Goal: Find contact information: Find contact information

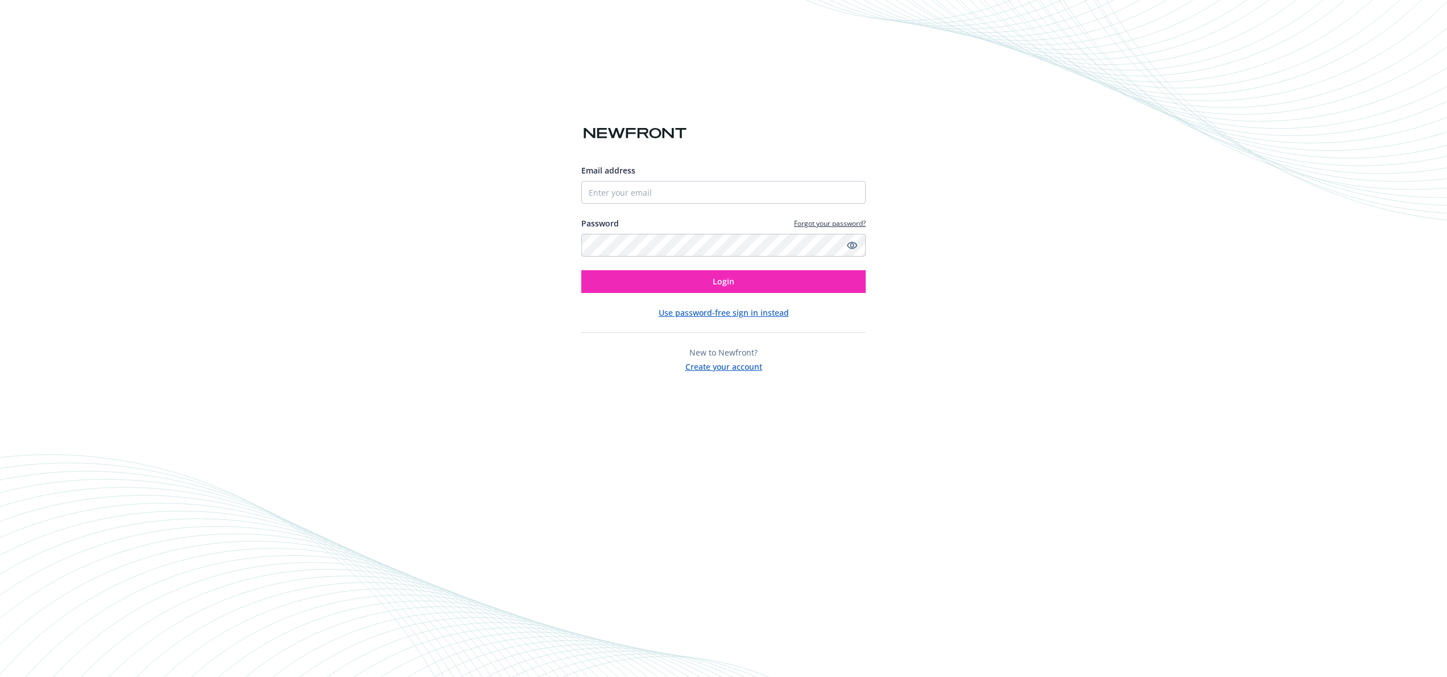
click at [643, 196] on input "Email address" at bounding box center [723, 192] width 284 height 23
click at [0, 676] on com-1password-button at bounding box center [0, 677] width 0 height 0
click at [748, 189] on input "Email address" at bounding box center [723, 192] width 284 height 23
type input "[PERSON_NAME][EMAIL_ADDRESS][PERSON_NAME][DOMAIN_NAME]"
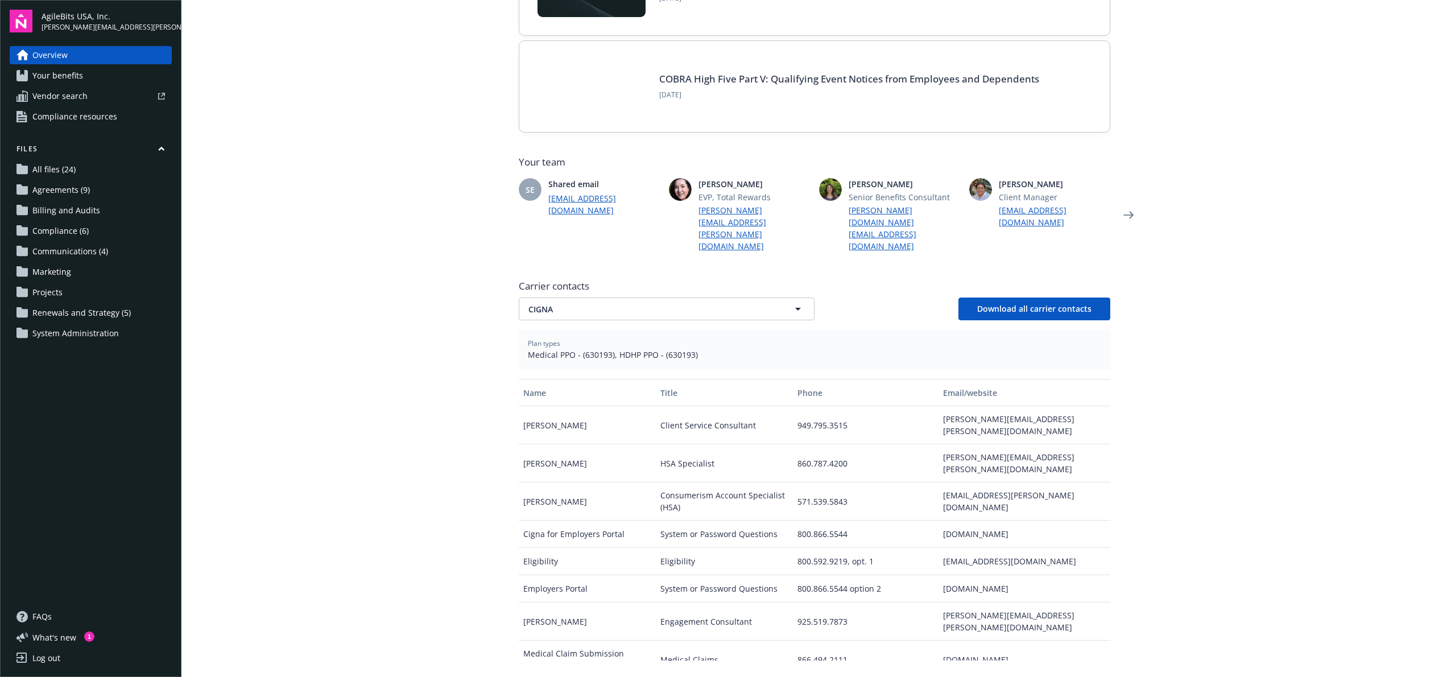
scroll to position [272, 0]
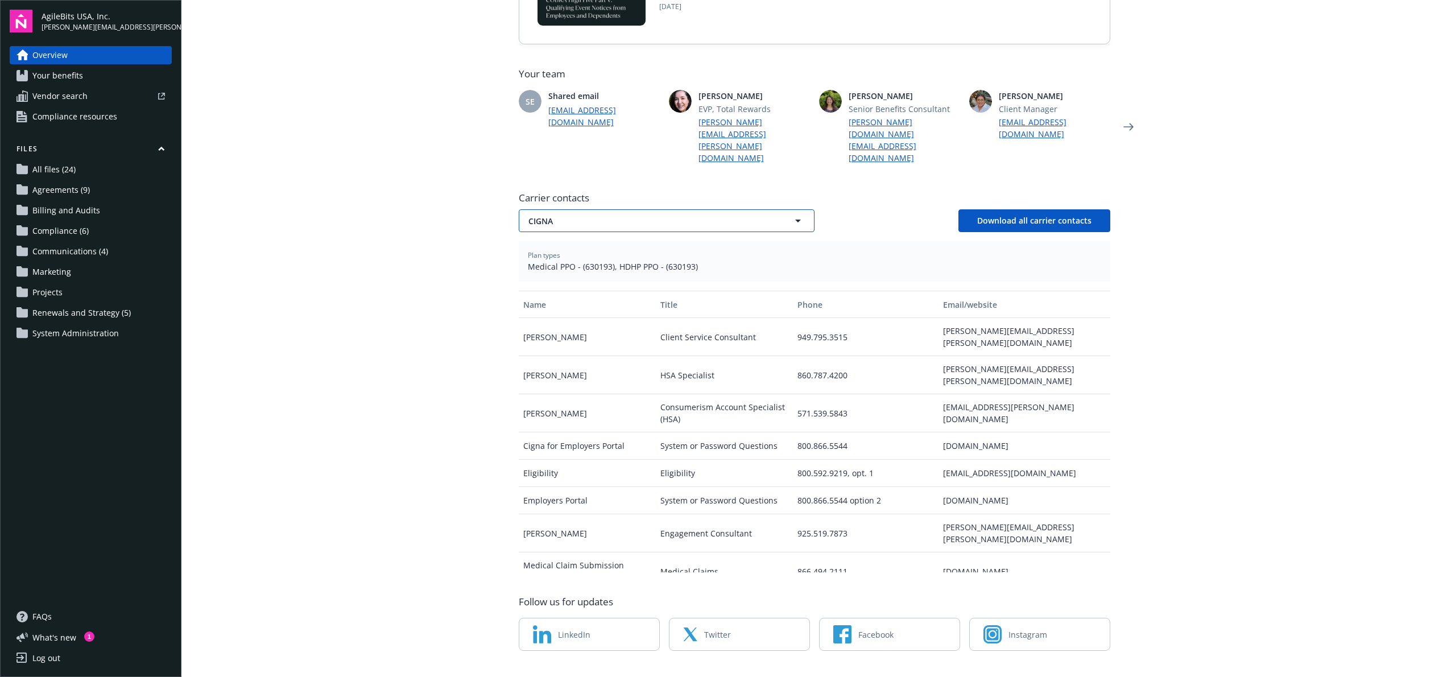
click at [577, 215] on span "CIGNA" at bounding box center [646, 221] width 237 height 12
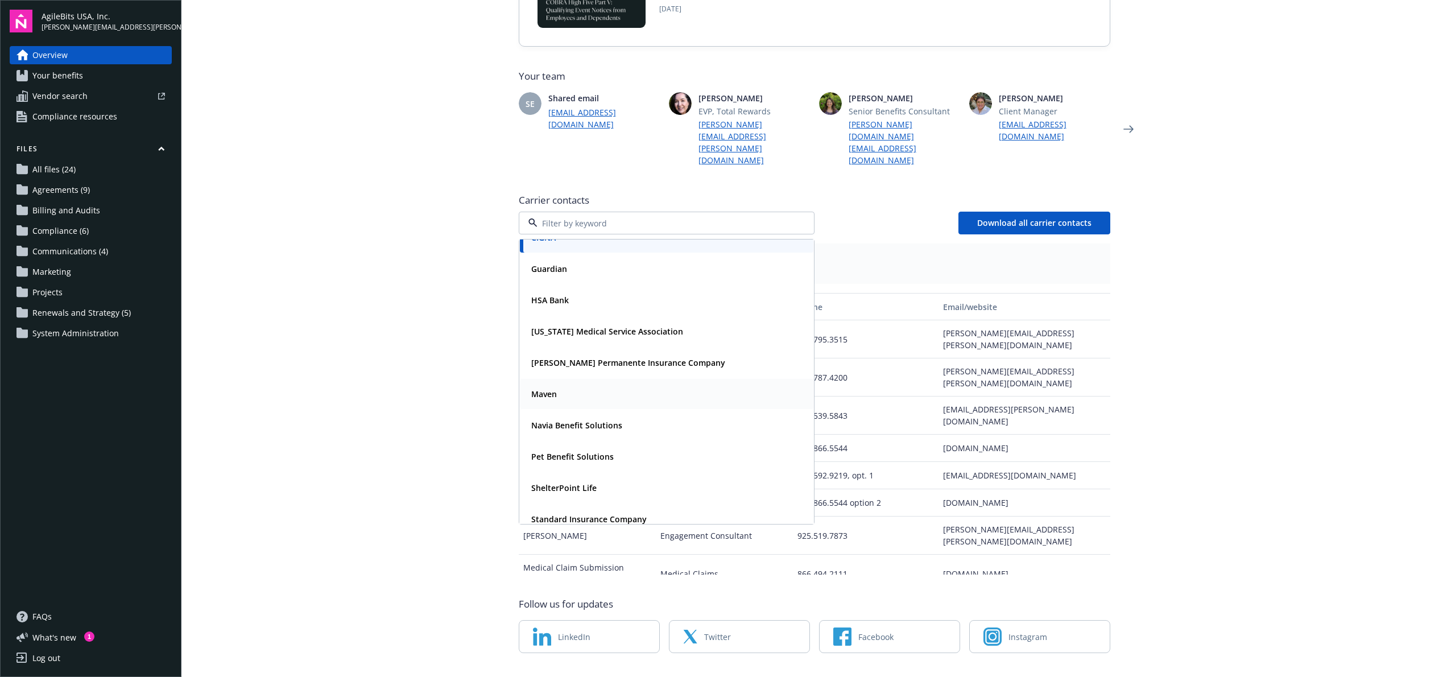
scroll to position [91, 0]
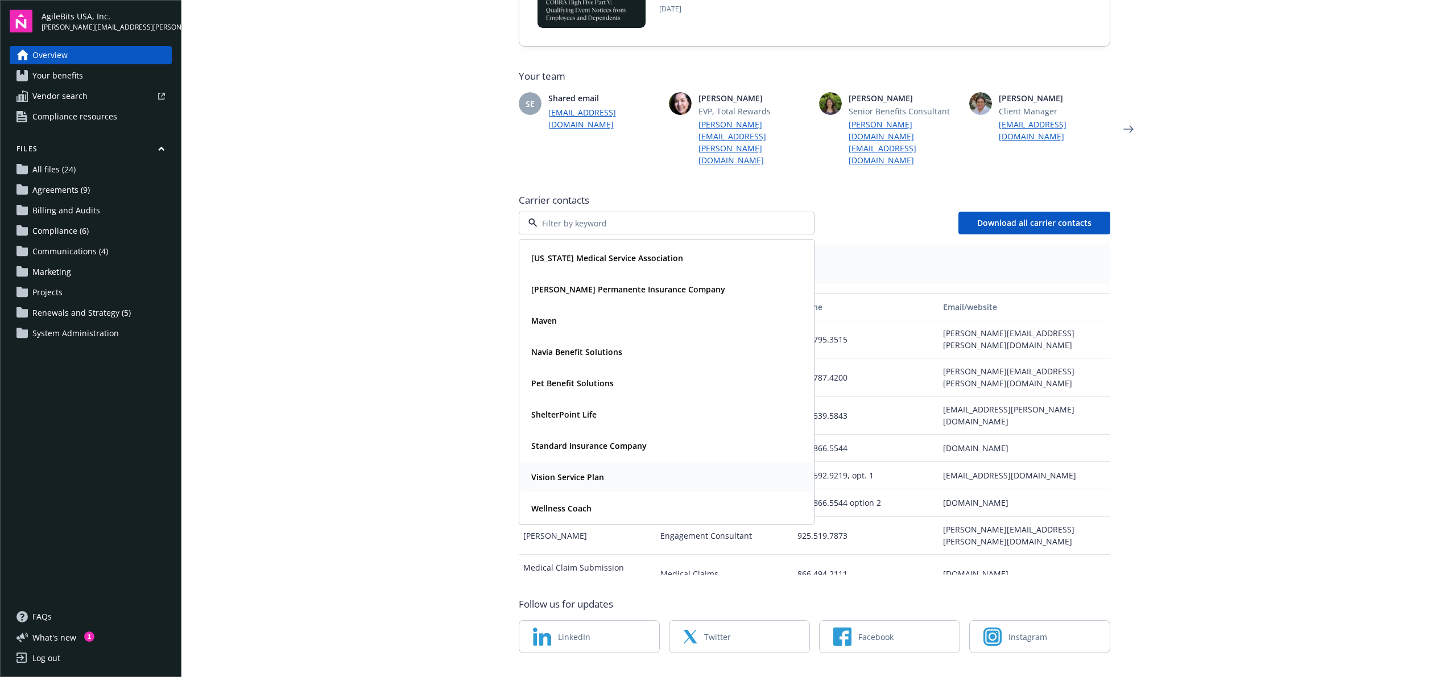
click at [604, 469] on div "Vision Service Plan" at bounding box center [667, 477] width 280 height 16
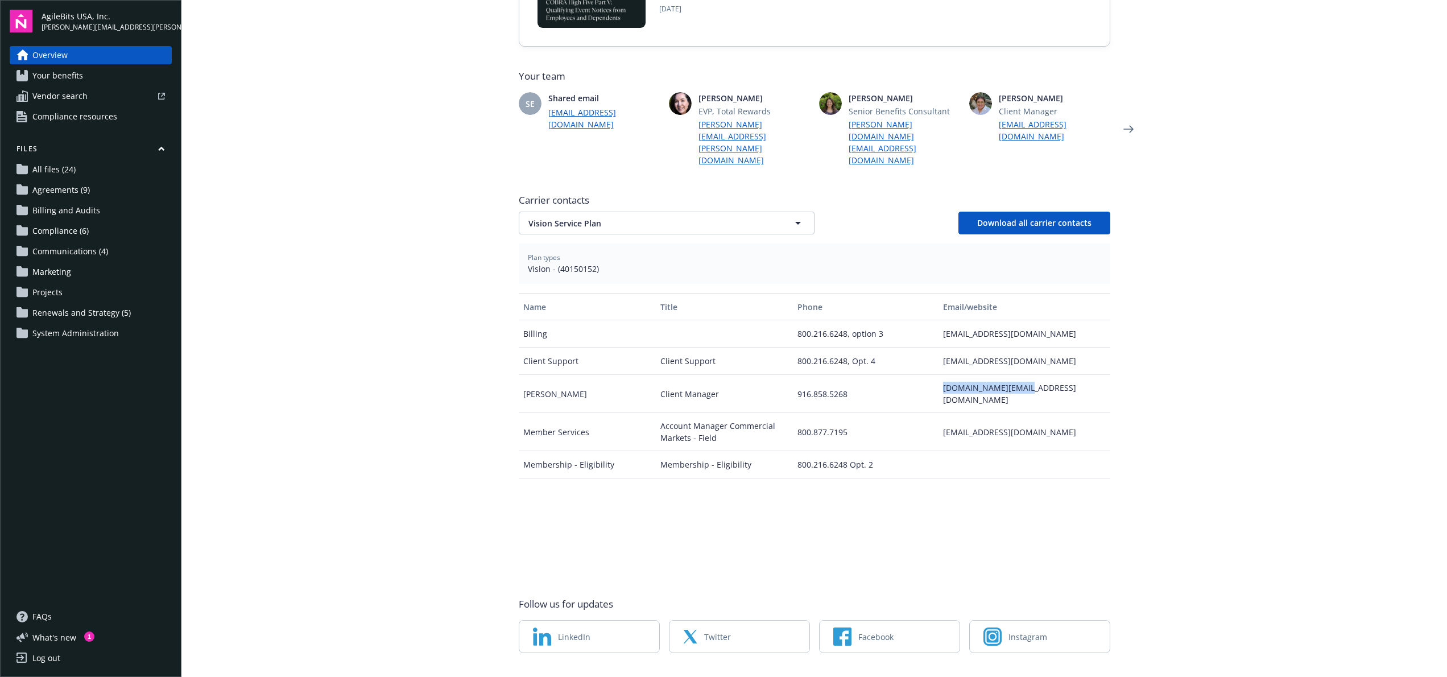
drag, startPoint x: 1053, startPoint y: 363, endPoint x: 934, endPoint y: 369, distance: 119.0
click at [938, 375] on div "derek.black@vsp.com" at bounding box center [1023, 394] width 171 height 38
copy div "derek.black@vsp.com"
